Goal: Obtain resource: Obtain resource

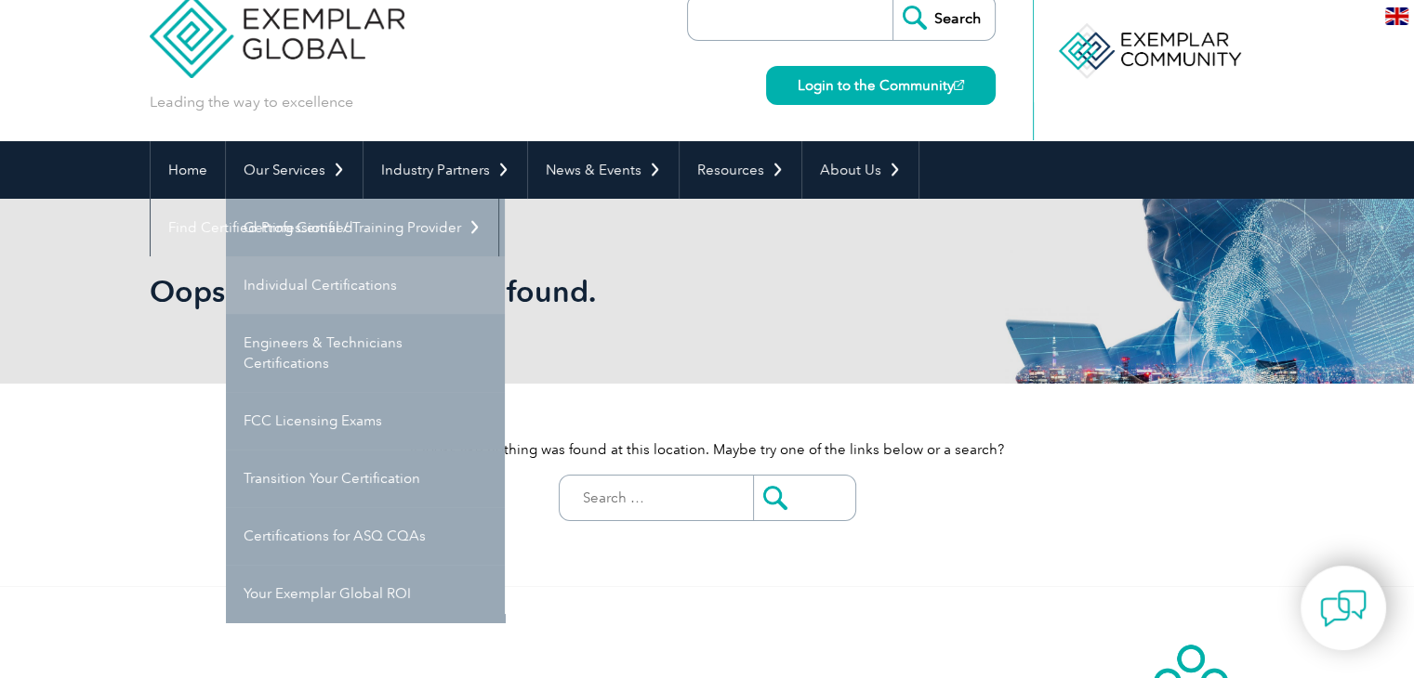
scroll to position [45, 0]
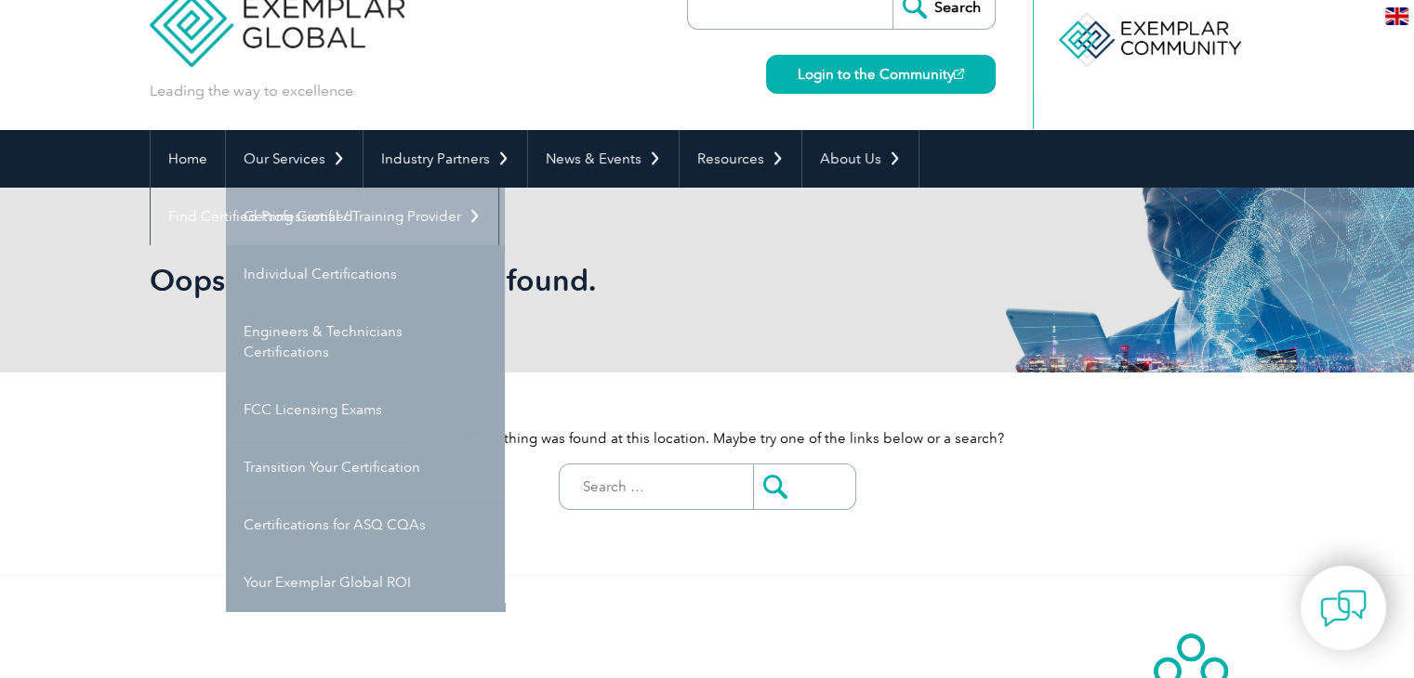
click at [369, 228] on link "Getting Certified" at bounding box center [365, 217] width 279 height 58
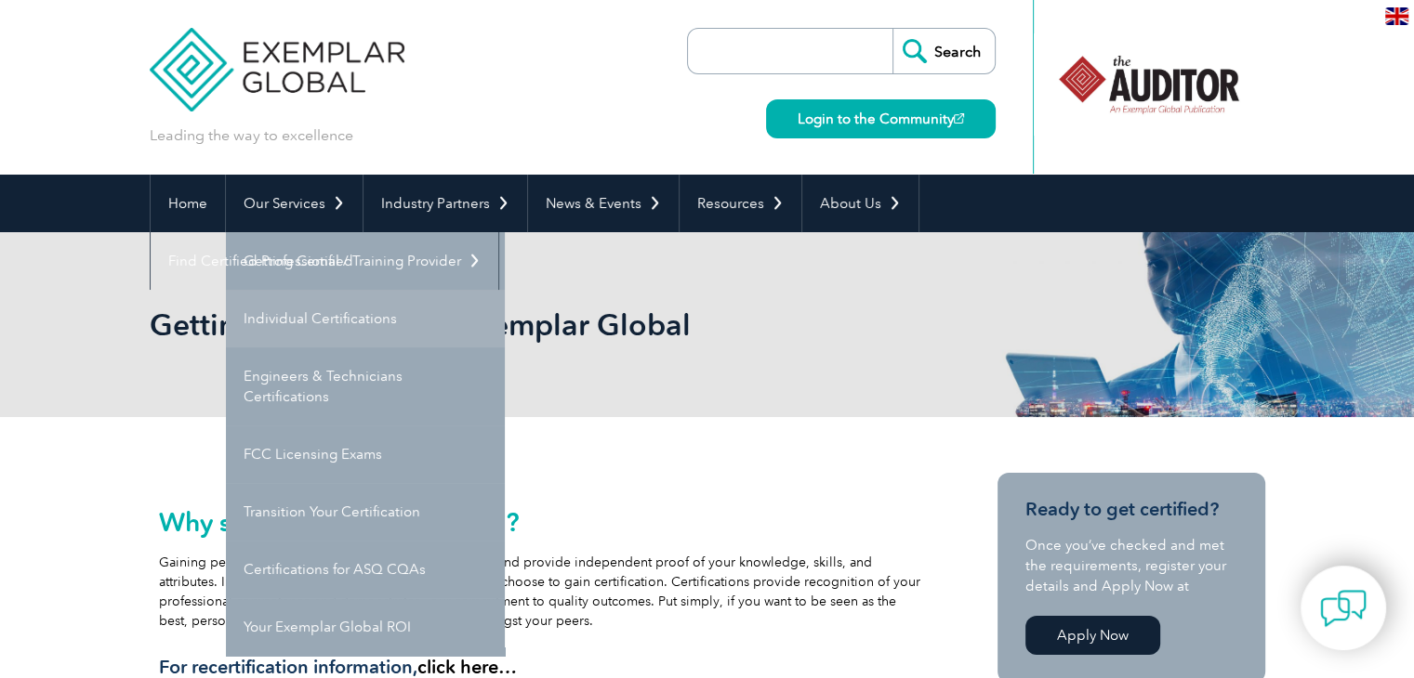
click at [417, 324] on link "Individual Certifications" at bounding box center [365, 319] width 279 height 58
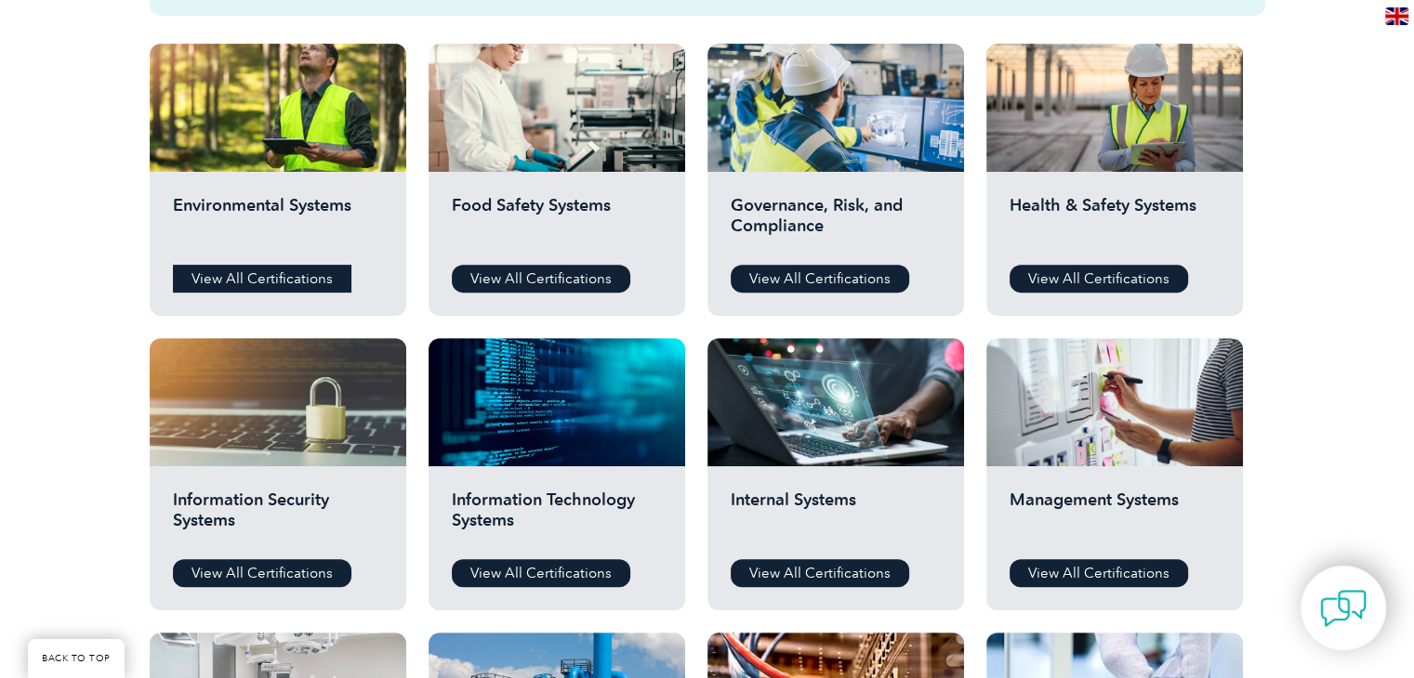
scroll to position [660, 0]
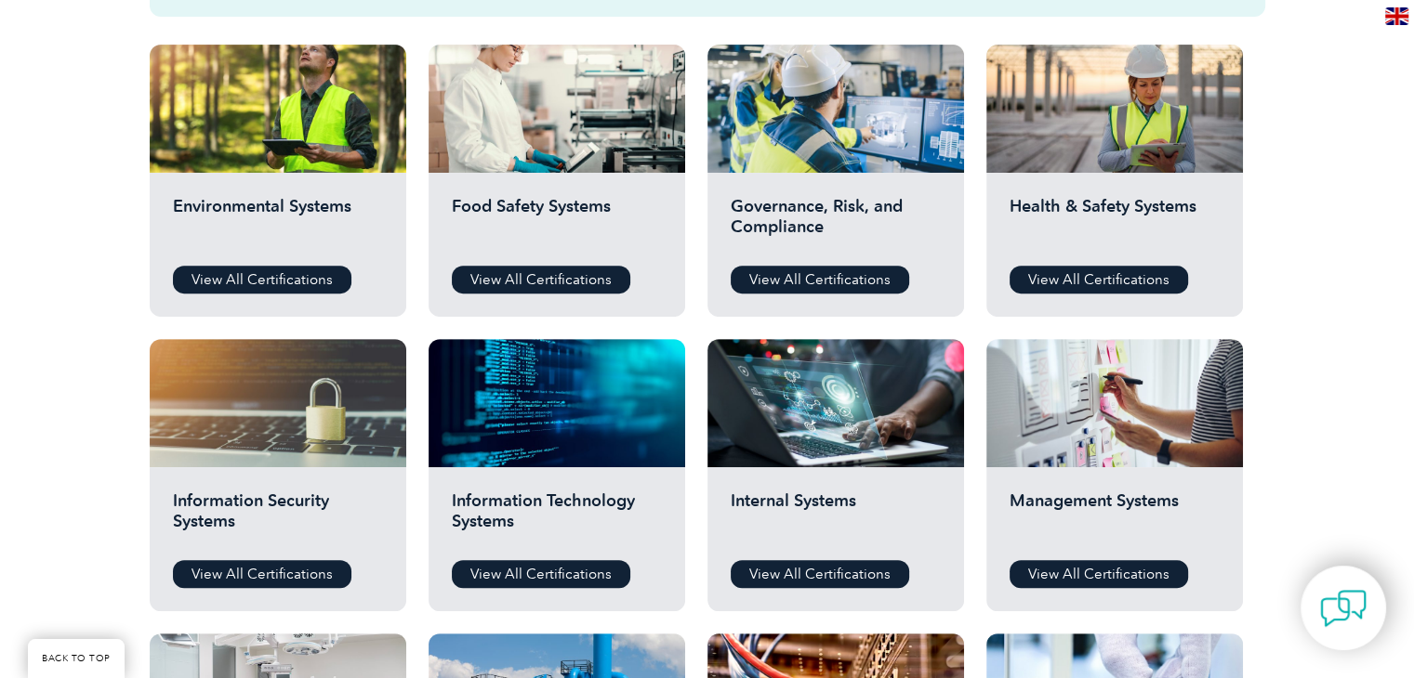
click at [758, 257] on div "Governance, Risk, and Compliance View All Certifications" at bounding box center [835, 245] width 257 height 144
click at [762, 276] on link "View All Certifications" at bounding box center [819, 280] width 178 height 28
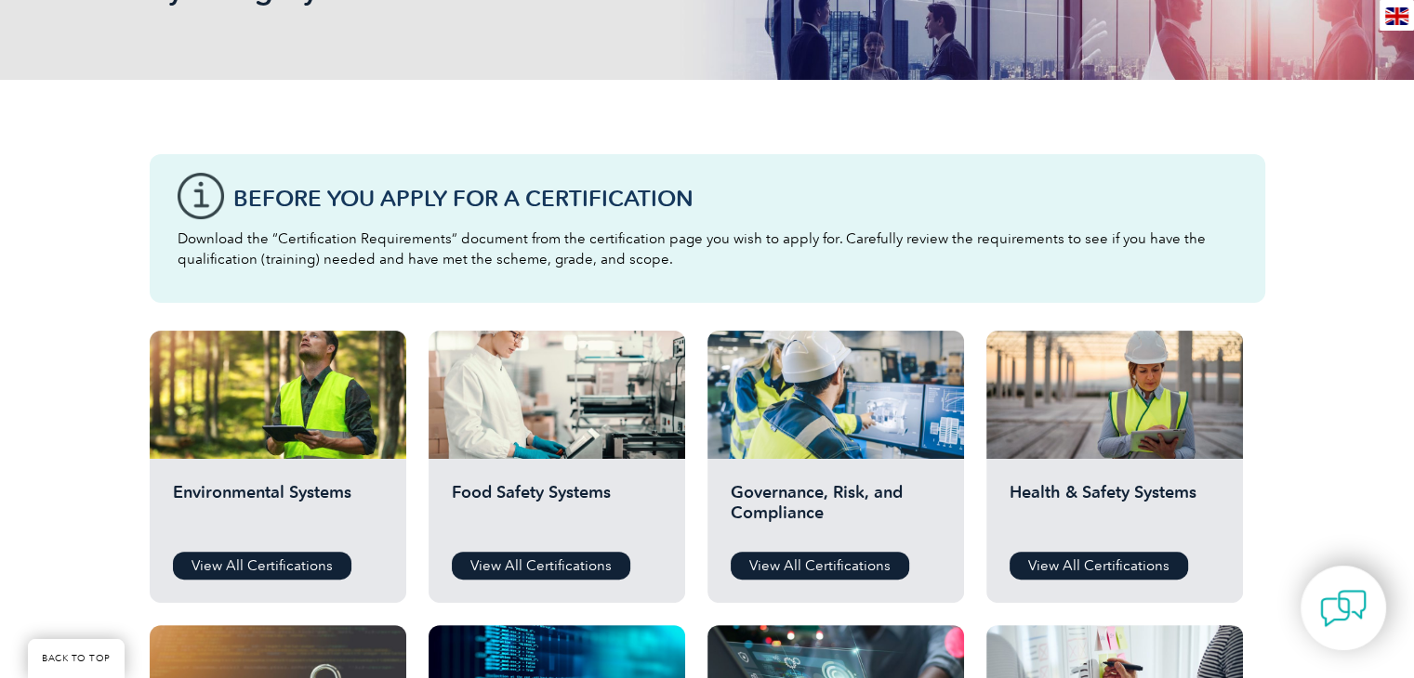
scroll to position [375, 0]
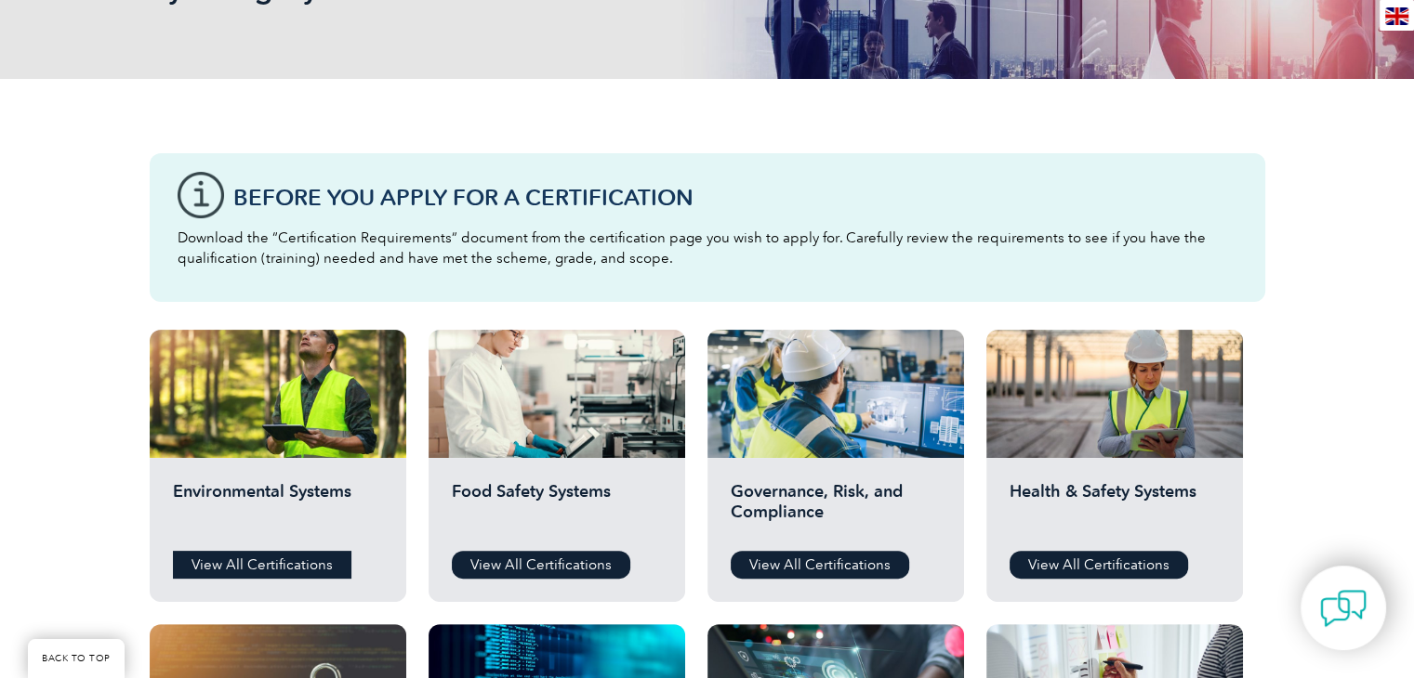
click at [319, 566] on link "View All Certifications" at bounding box center [262, 565] width 178 height 28
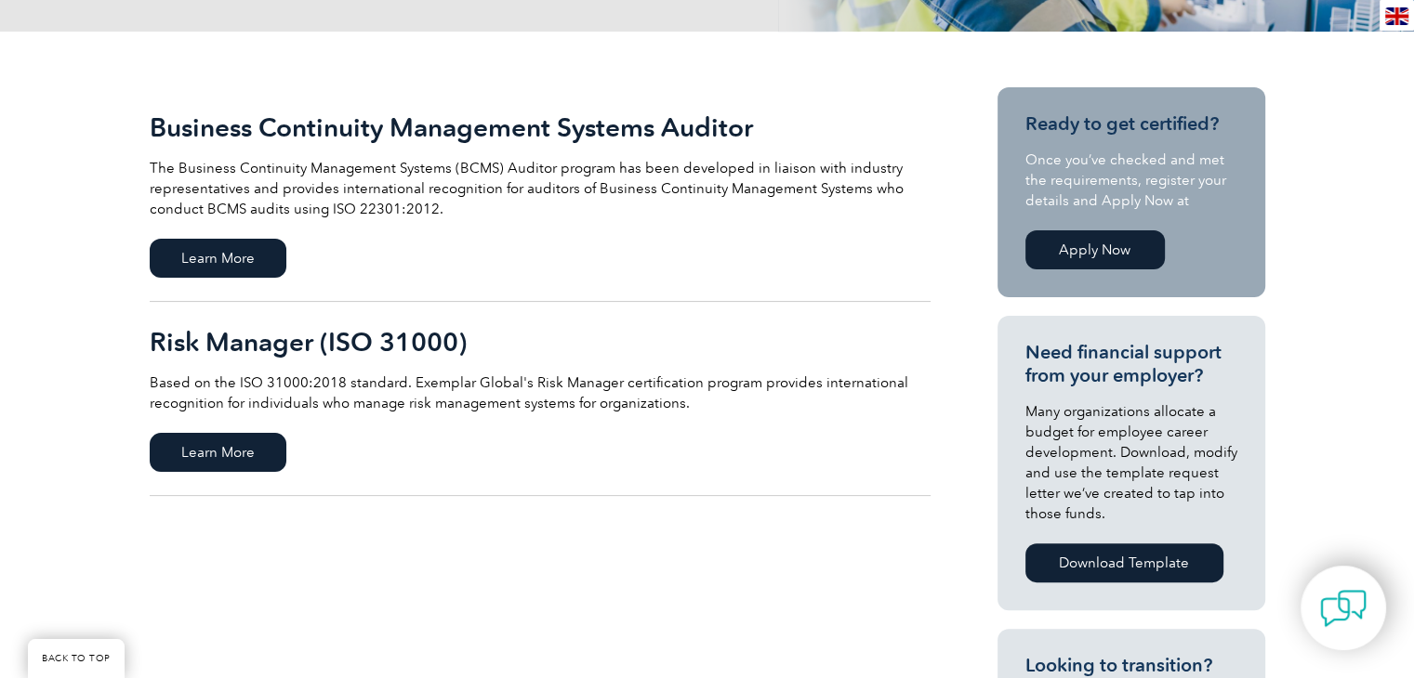
scroll to position [392, 0]
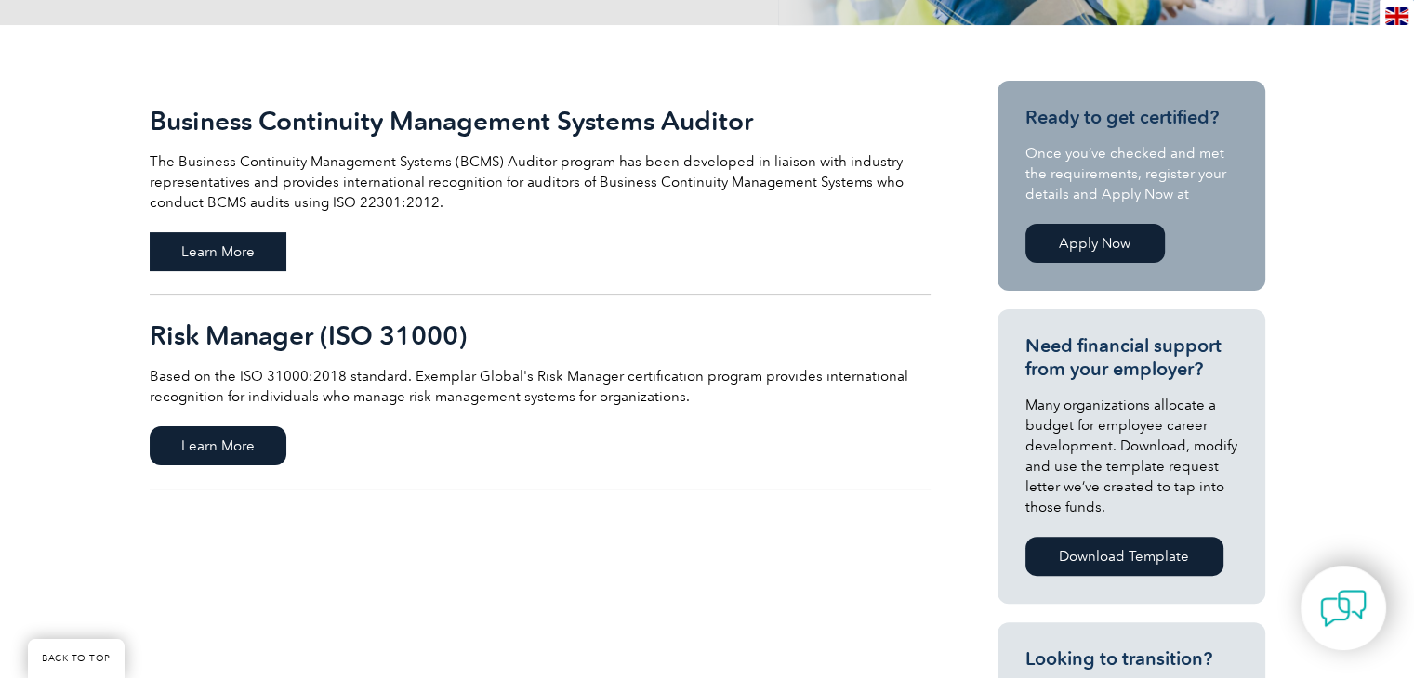
click at [251, 241] on span "Learn More" at bounding box center [218, 251] width 137 height 39
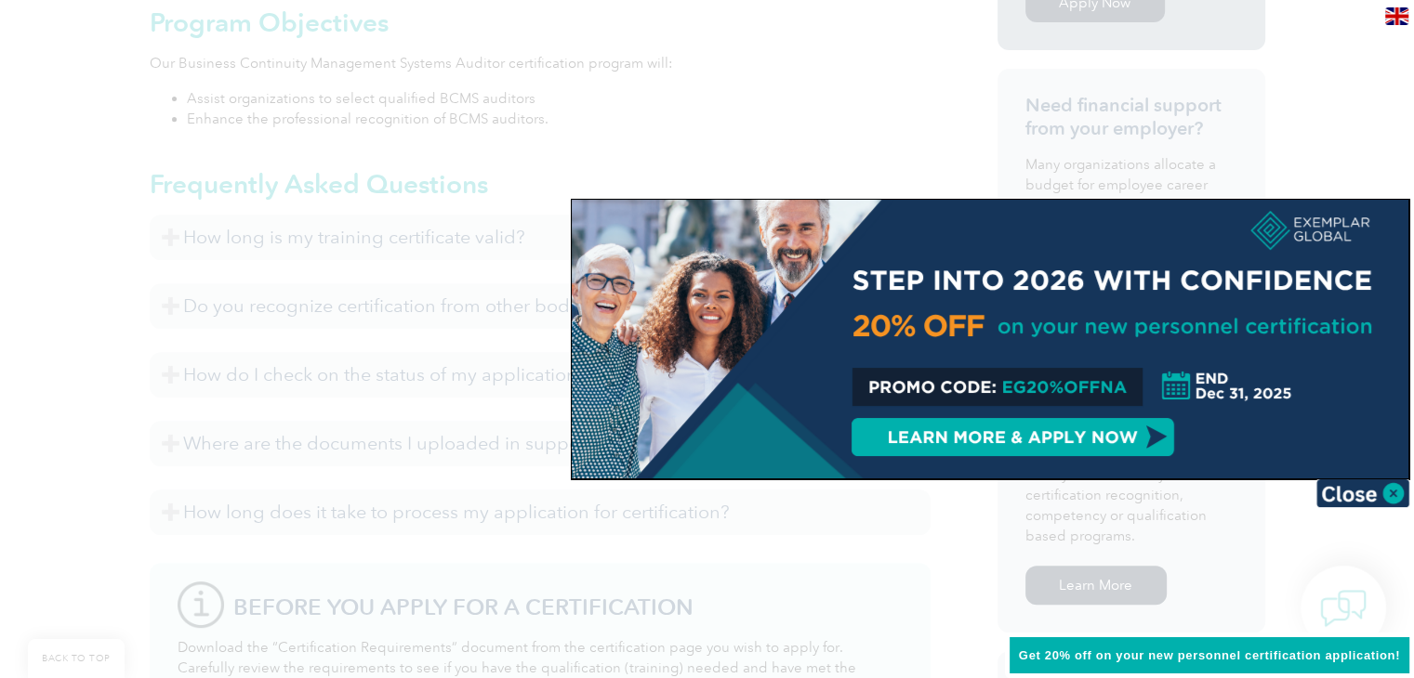
scroll to position [769, 0]
click at [1349, 488] on img at bounding box center [1362, 494] width 93 height 28
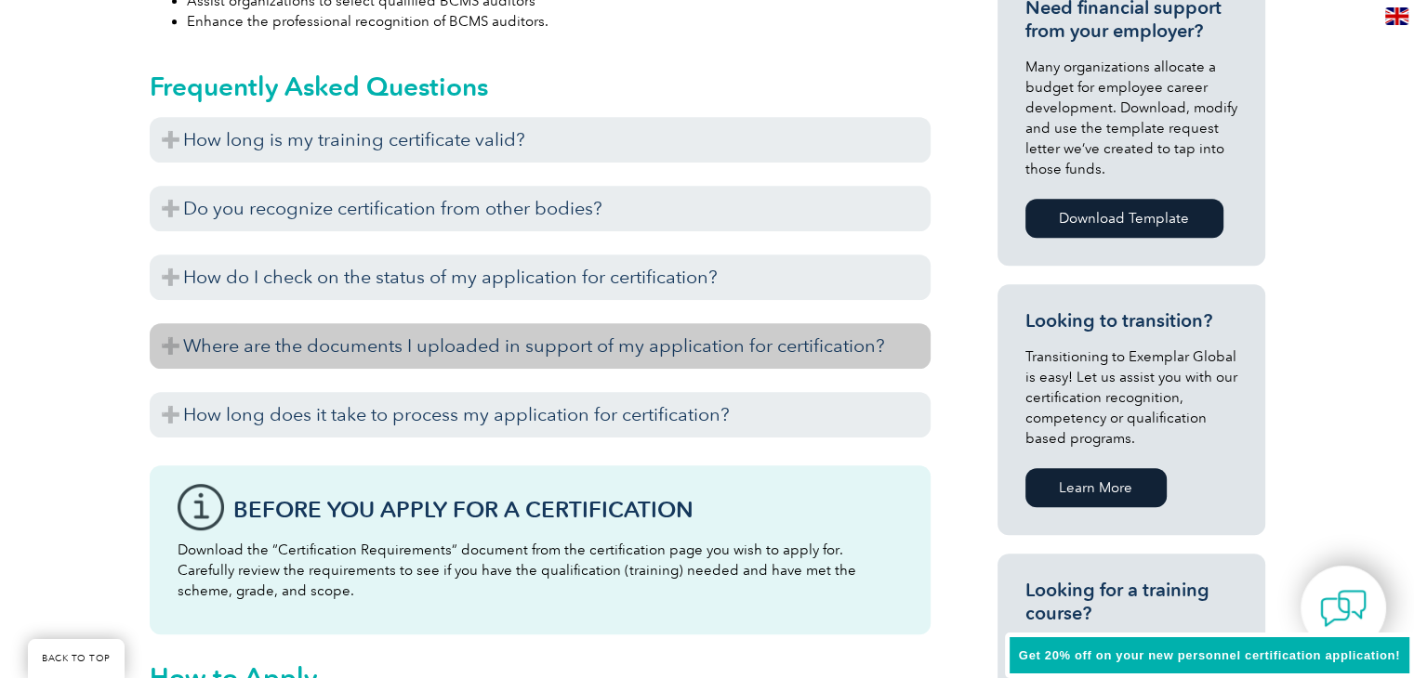
scroll to position [862, 0]
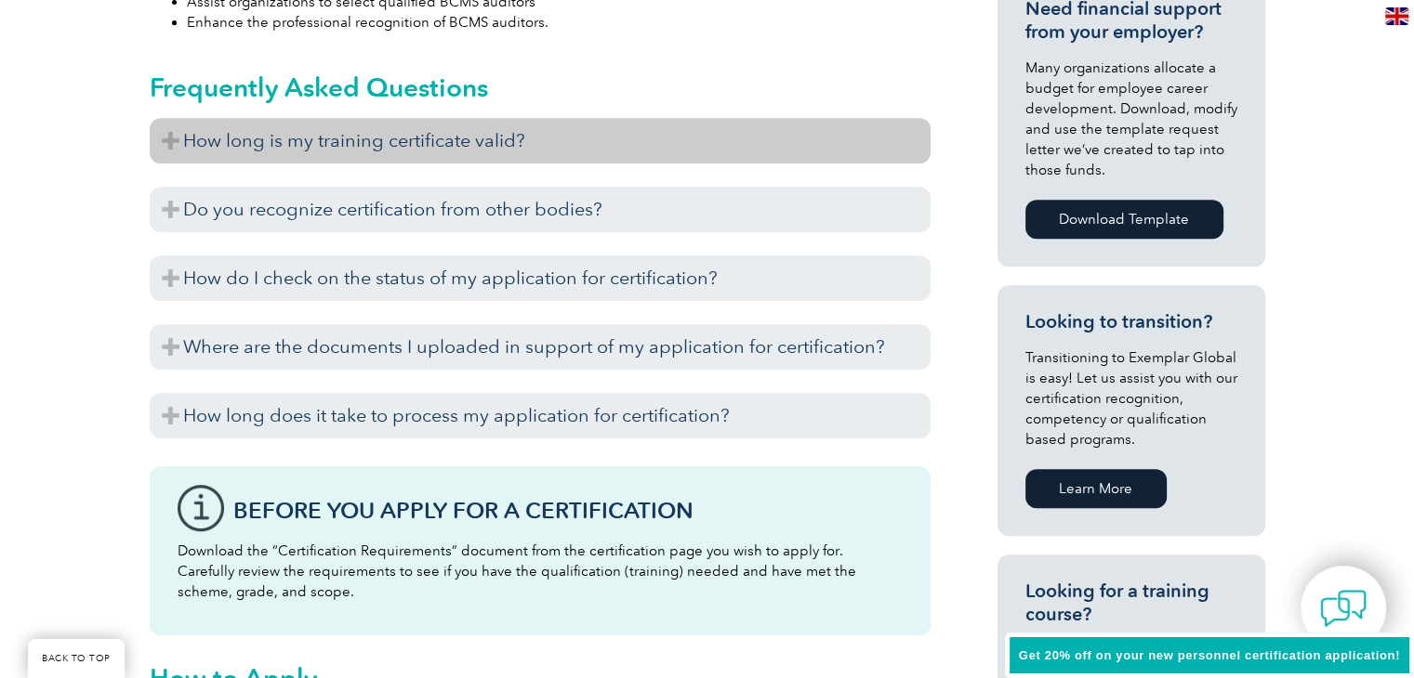
click at [639, 138] on h3 "How long is my training certificate valid?" at bounding box center [540, 141] width 781 height 46
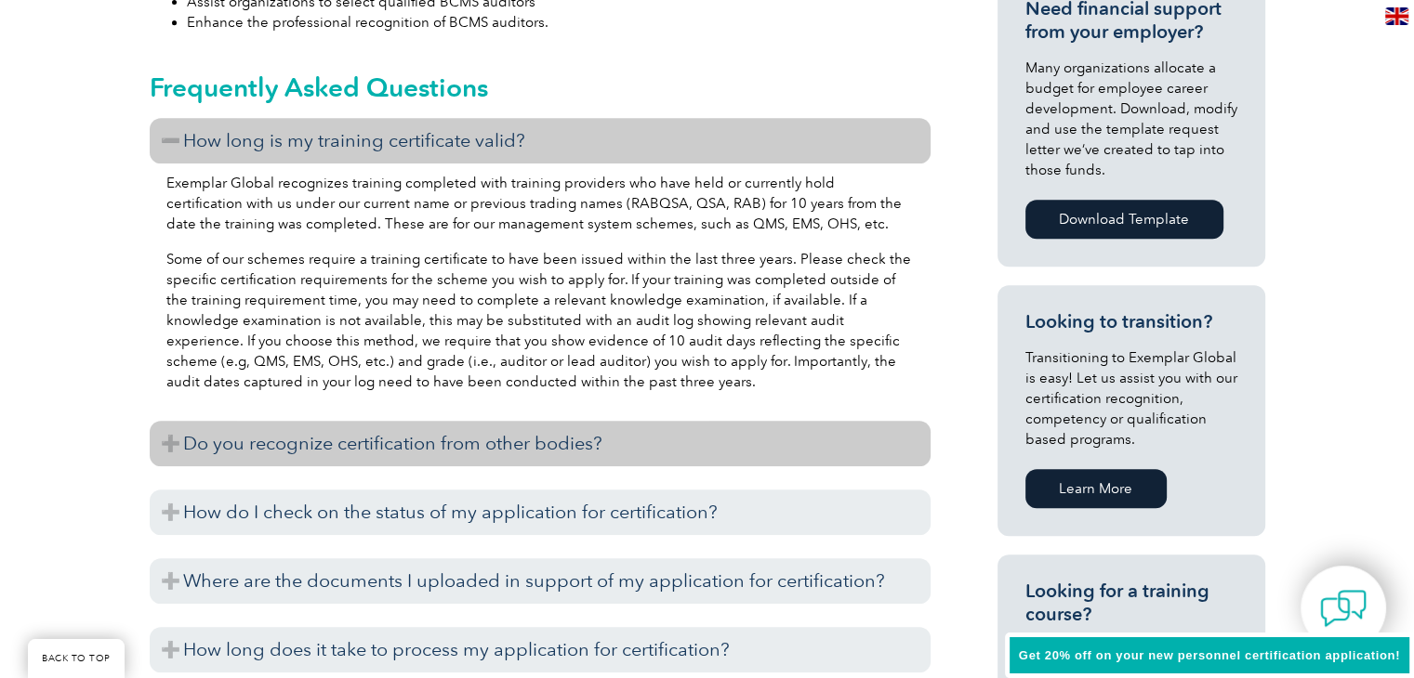
click at [619, 421] on h3 "Do you recognize certification from other bodies?" at bounding box center [540, 444] width 781 height 46
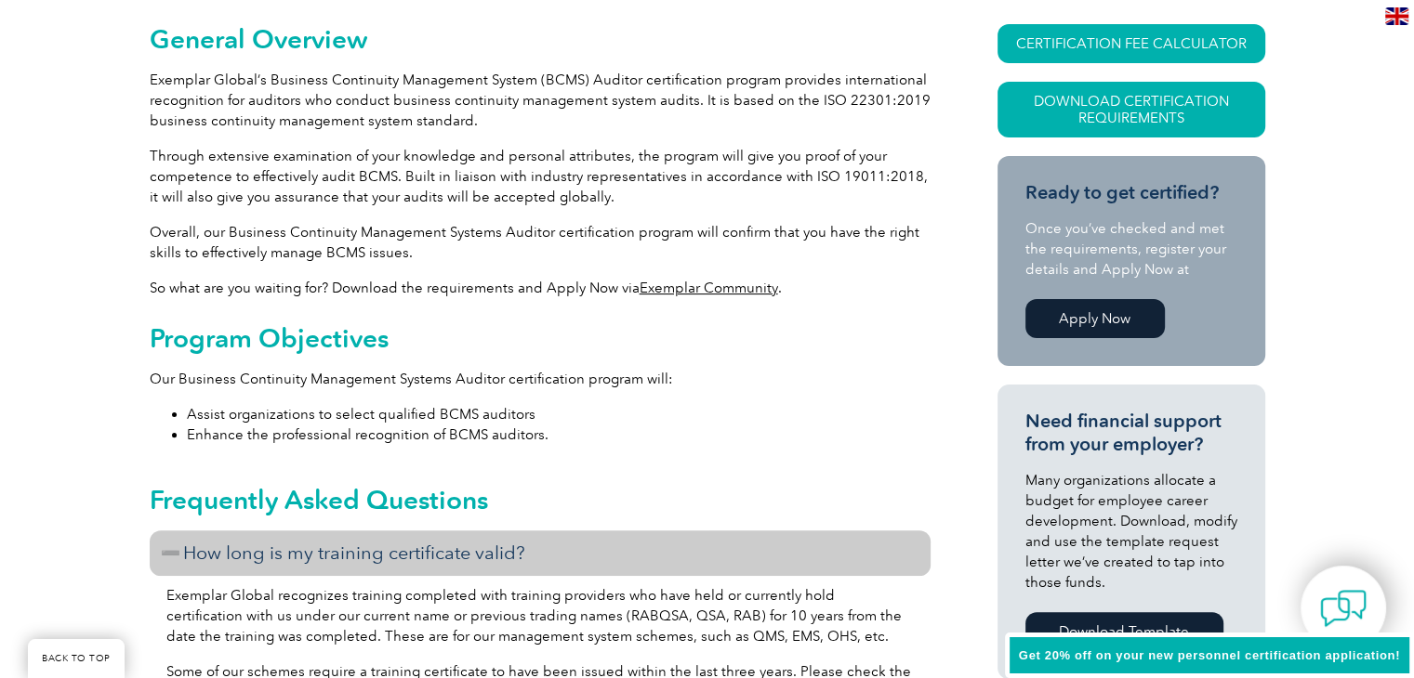
scroll to position [0, 0]
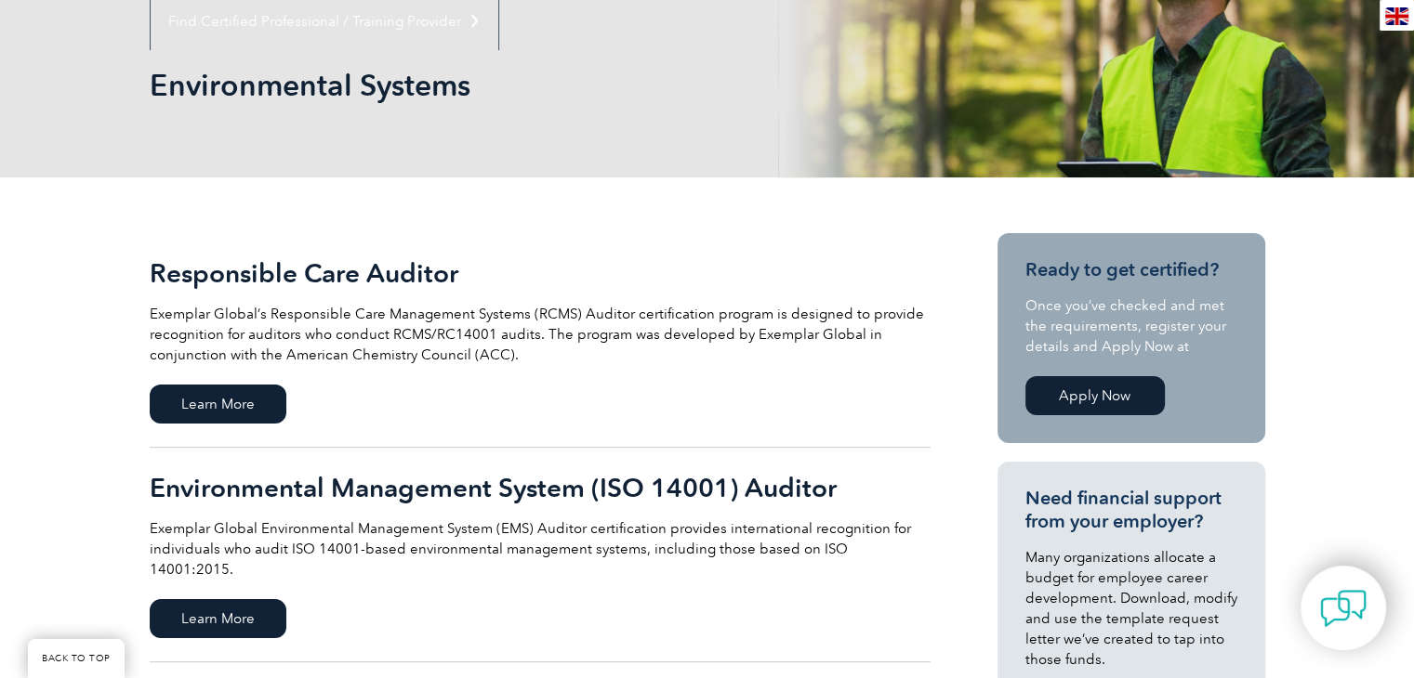
scroll to position [241, 0]
click at [191, 416] on span "Learn More" at bounding box center [218, 403] width 137 height 39
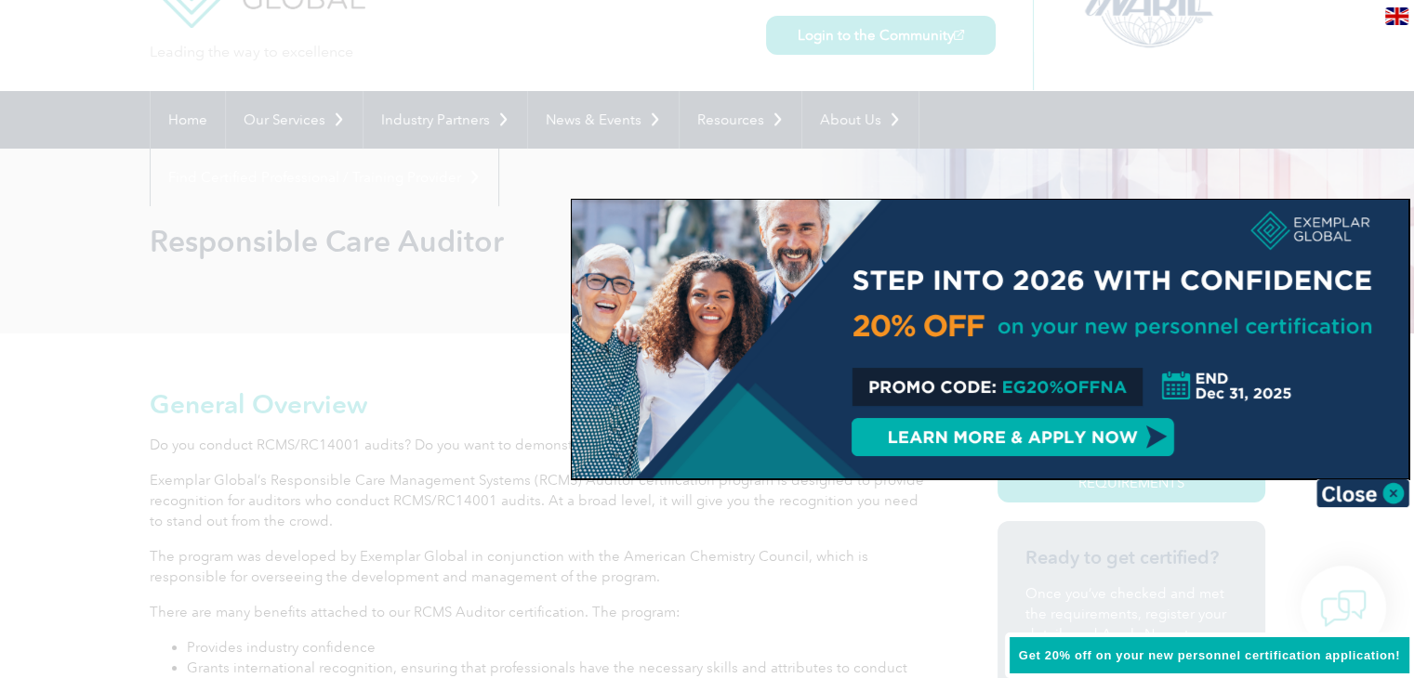
scroll to position [93, 0]
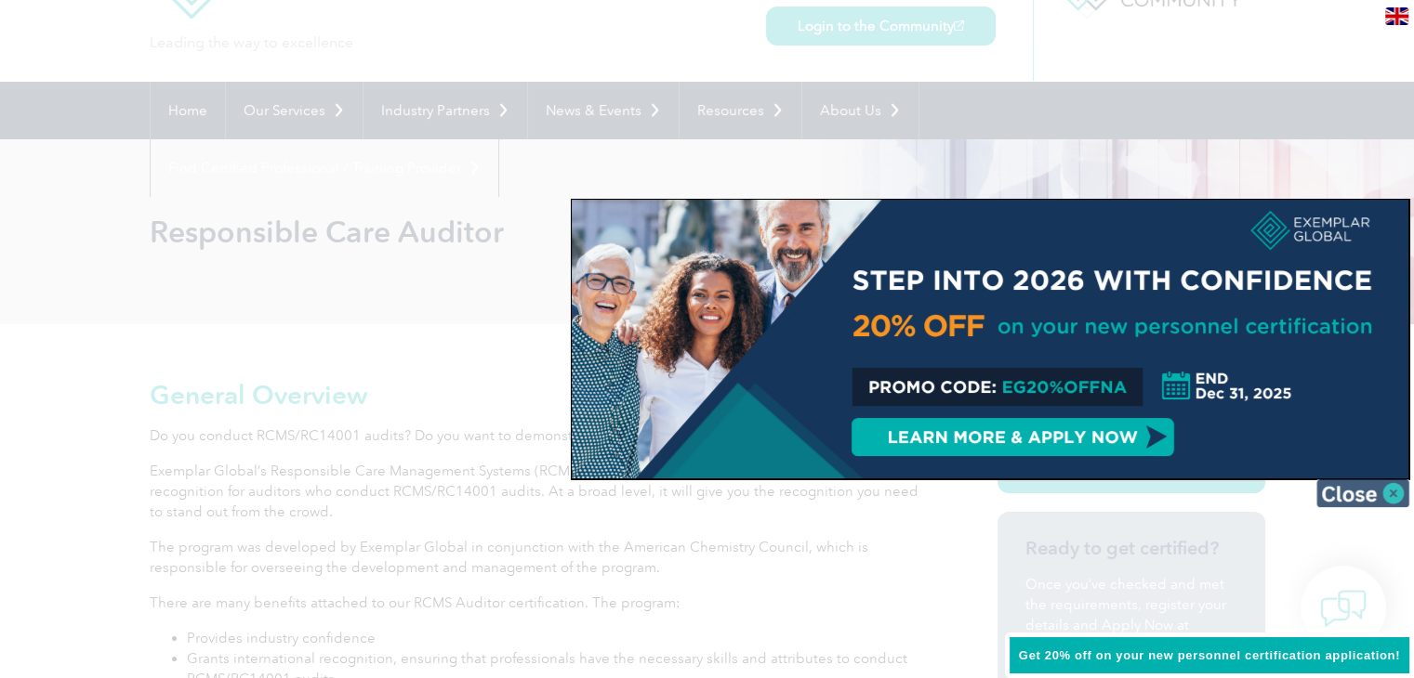
click at [1324, 489] on img at bounding box center [1362, 494] width 93 height 28
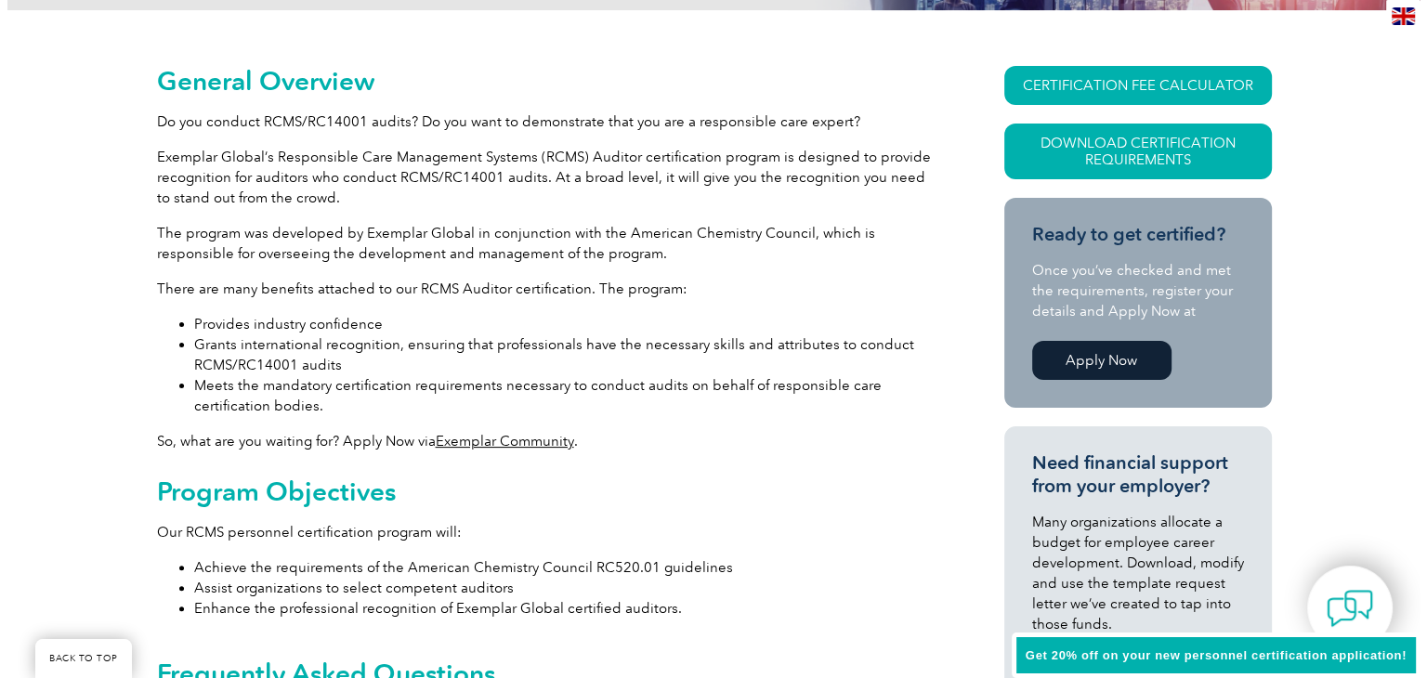
scroll to position [405, 0]
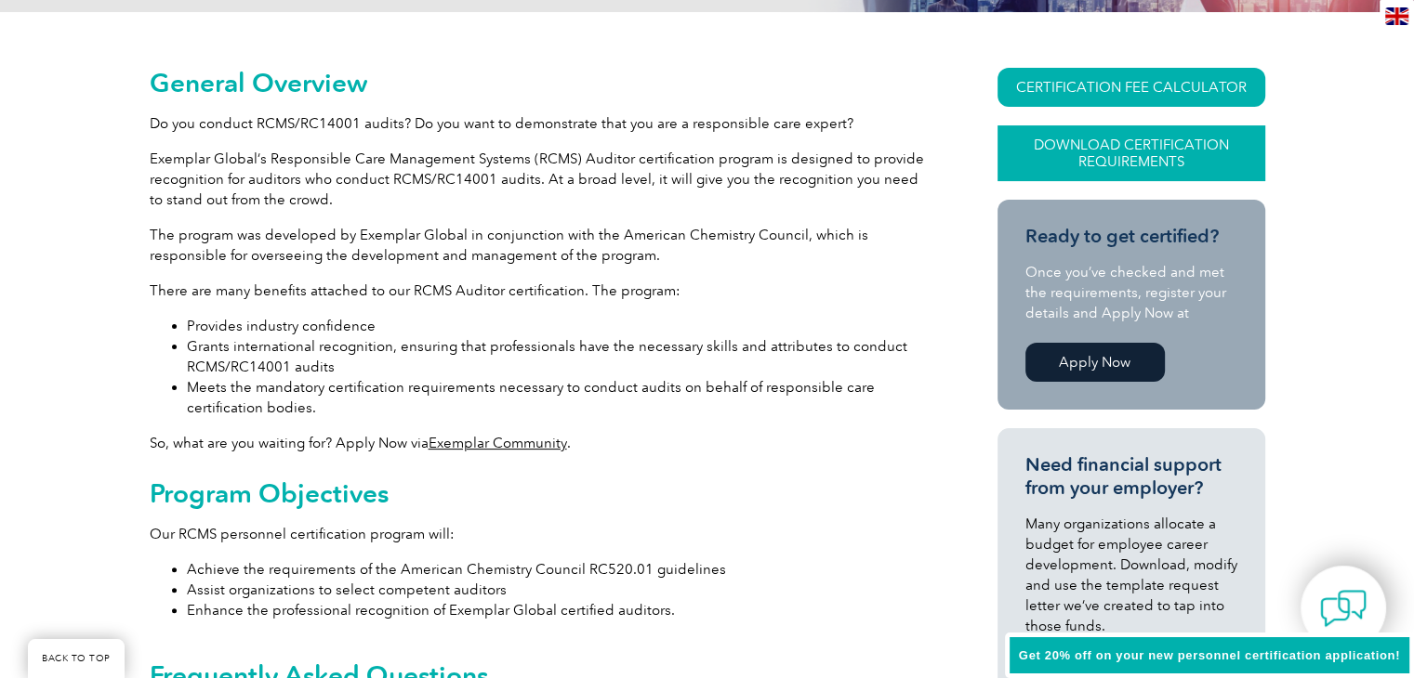
click at [1034, 138] on link "Download Certification Requirements" at bounding box center [1131, 153] width 268 height 56
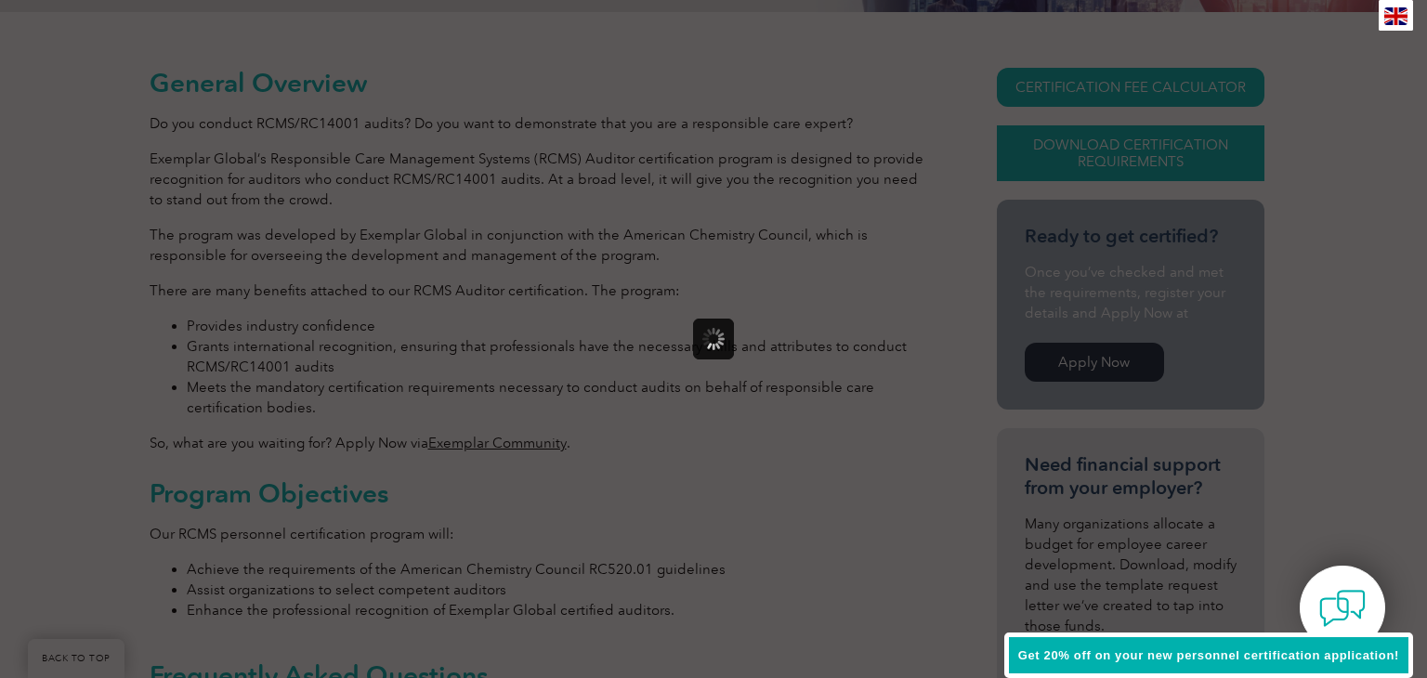
scroll to position [0, 0]
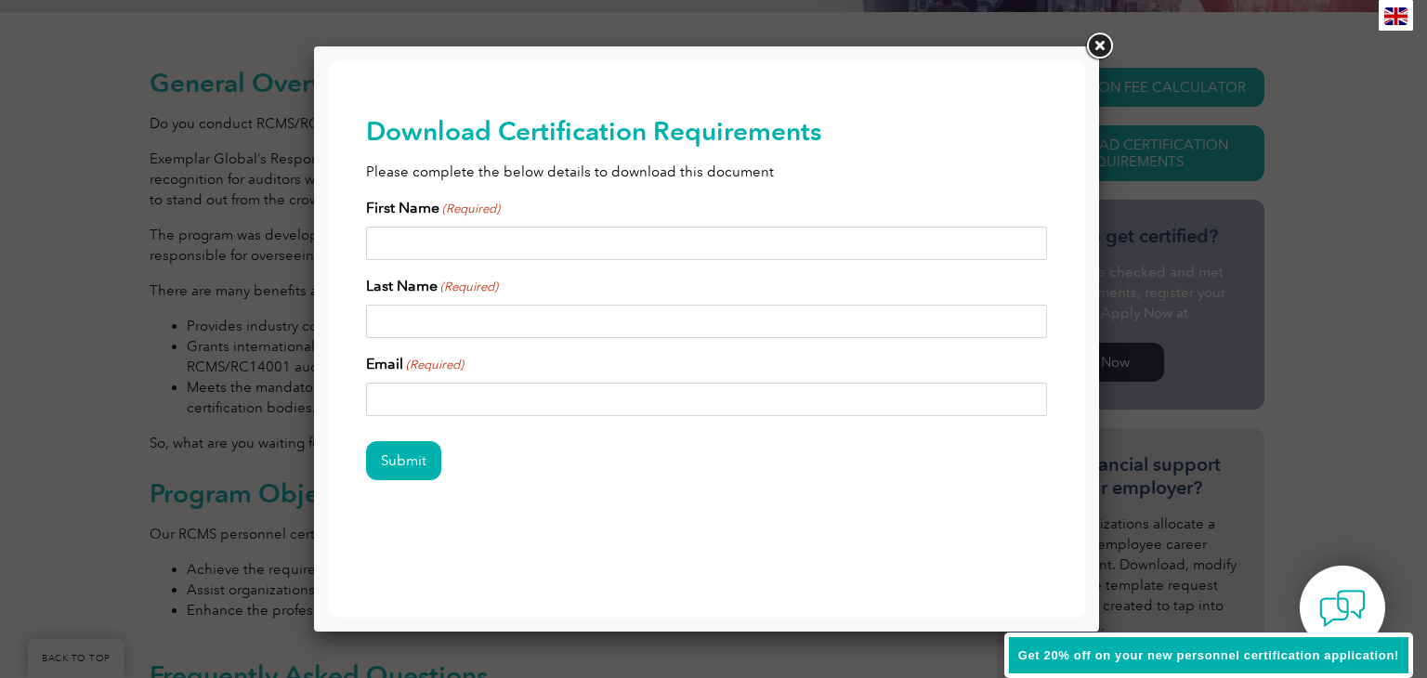
click at [773, 227] on input "First Name (Required)" at bounding box center [707, 243] width 682 height 33
type input "[PERSON_NAME]"
click at [728, 314] on input "Last Name (Required)" at bounding box center [707, 321] width 682 height 33
type input "[PERSON_NAME]"
click at [717, 397] on input "Email (Required)" at bounding box center [707, 399] width 682 height 33
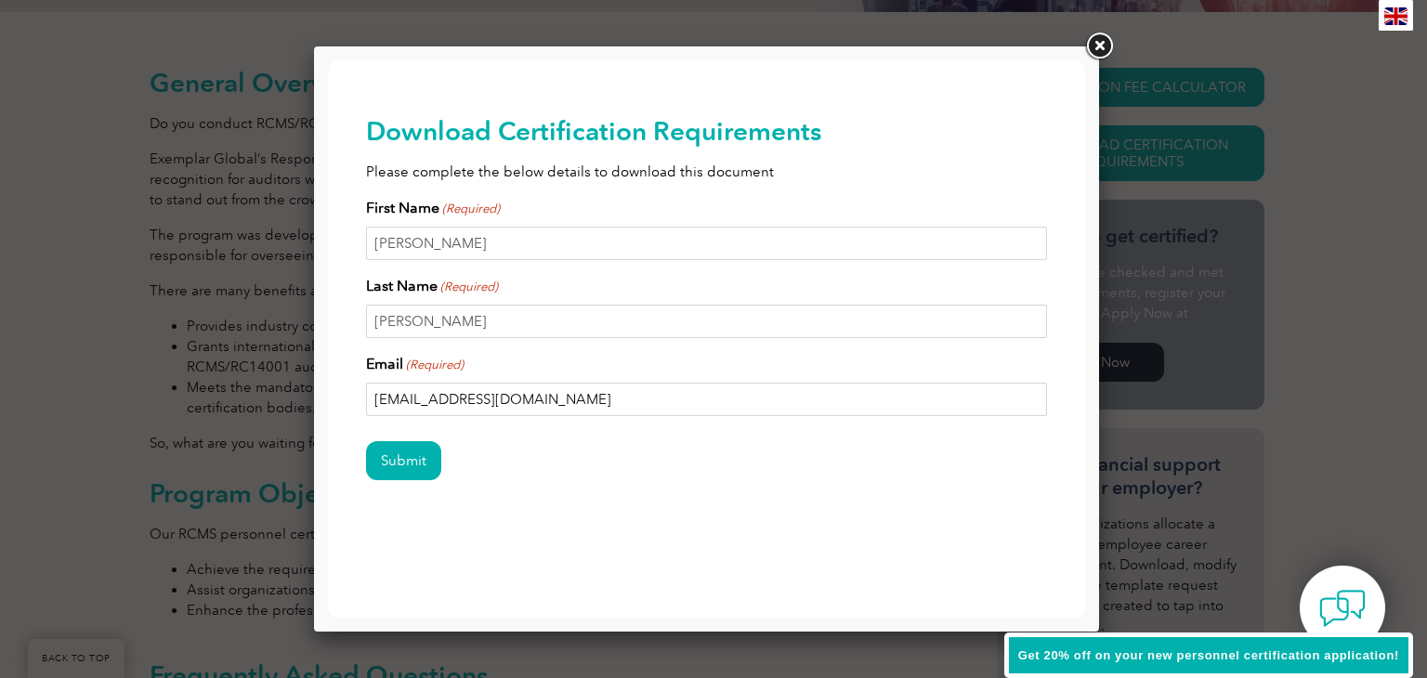
type input "[EMAIL_ADDRESS][DOMAIN_NAME]"
click at [366, 441] on input "Submit" at bounding box center [403, 460] width 75 height 39
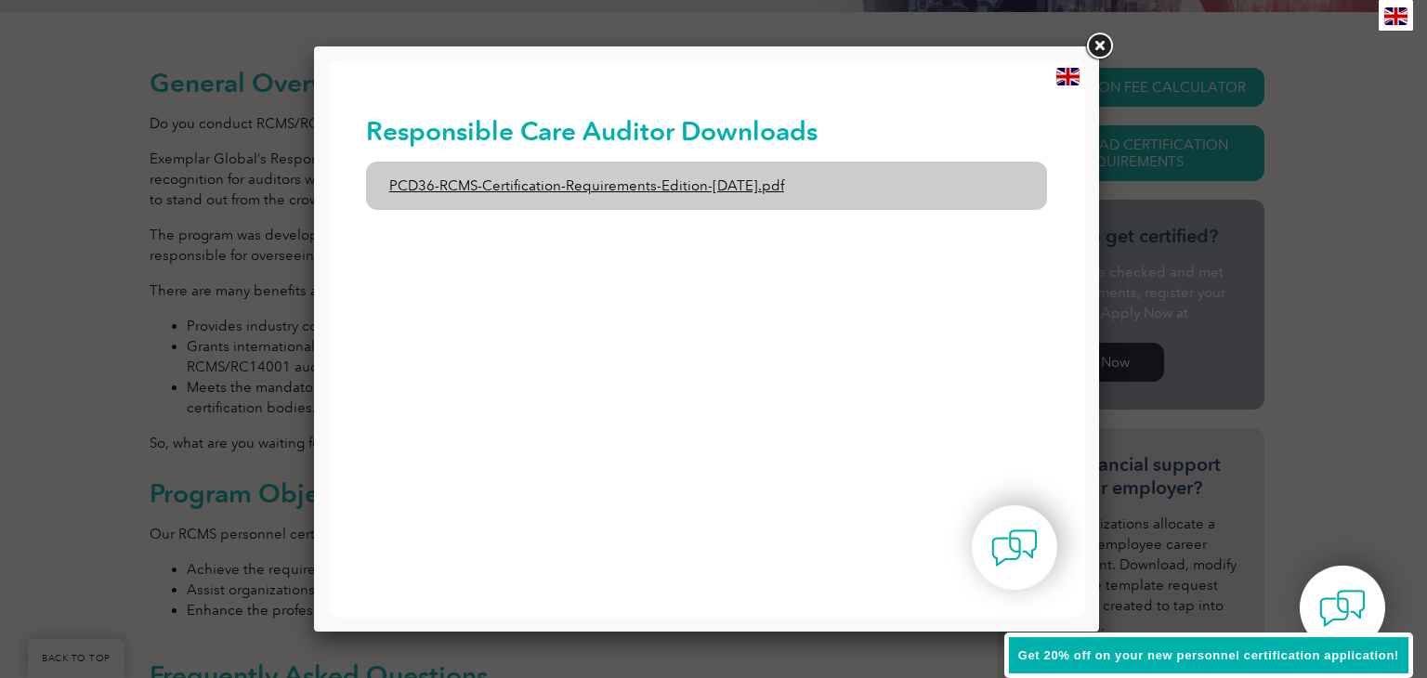
click at [766, 202] on link "PCD36-RCMS-Certification-Requirements-Edition-[DATE].pdf" at bounding box center [707, 186] width 682 height 48
